Goal: Book appointment/travel/reservation

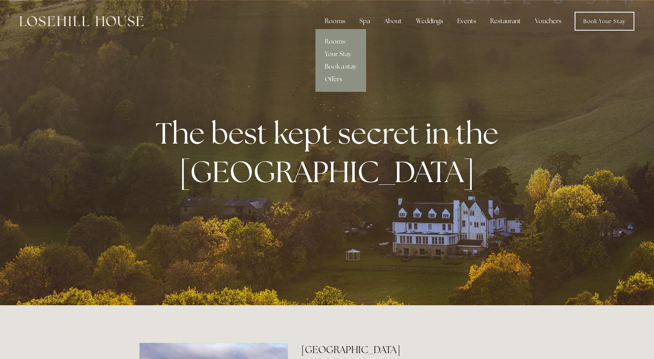
click at [346, 21] on div "Rooms" at bounding box center [335, 21] width 33 height 16
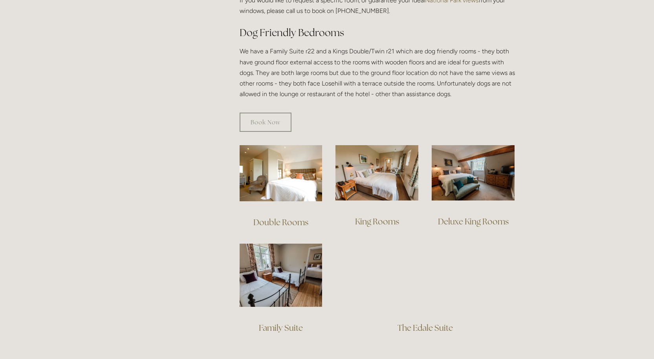
scroll to position [471, 0]
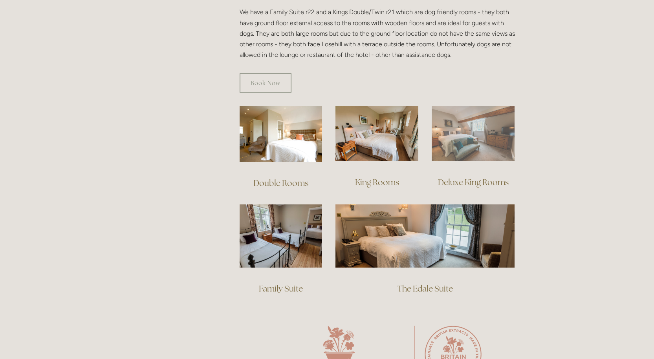
click at [475, 128] on img at bounding box center [473, 133] width 83 height 55
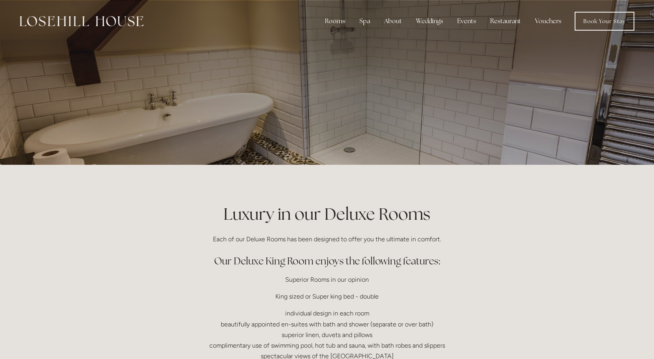
drag, startPoint x: 484, startPoint y: 130, endPoint x: 421, endPoint y: 110, distance: 66.1
click at [422, 110] on div at bounding box center [327, 82] width 376 height 165
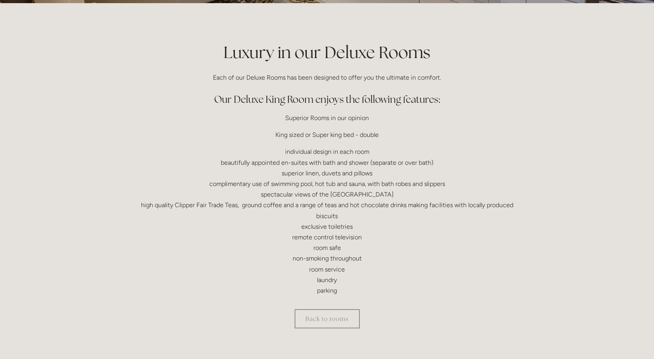
scroll to position [157, 0]
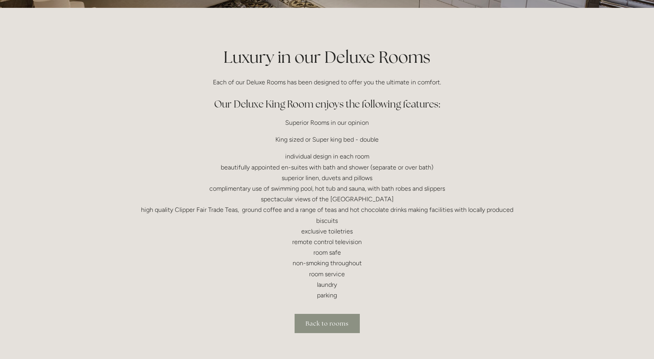
click at [342, 332] on link "Back to rooms" at bounding box center [327, 323] width 65 height 19
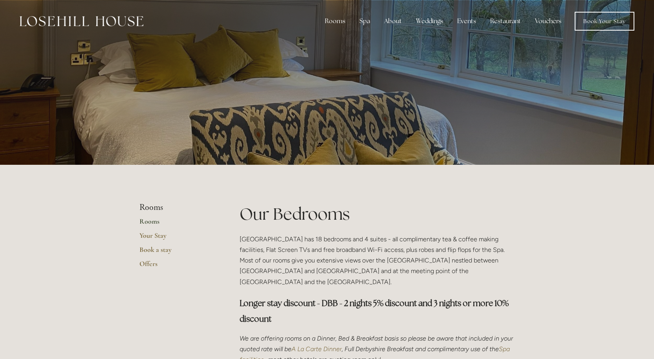
click at [145, 222] on link "Rooms" at bounding box center [176, 224] width 75 height 14
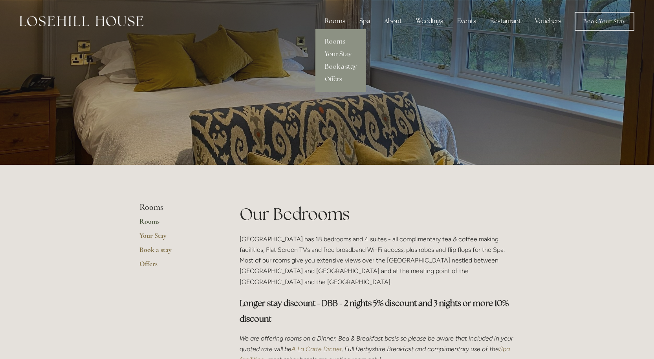
click at [340, 66] on link "Book a stay" at bounding box center [340, 67] width 51 height 13
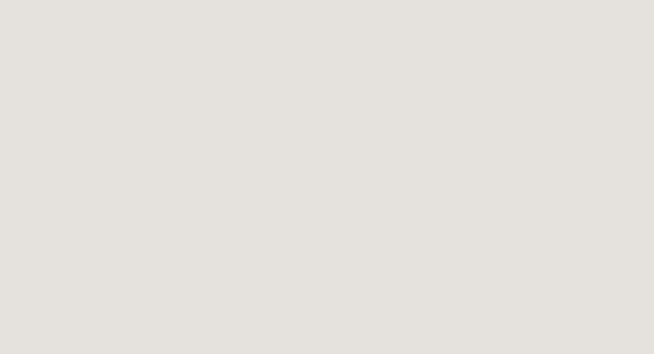
scroll to position [279, 0]
